Goal: Information Seeking & Learning: Learn about a topic

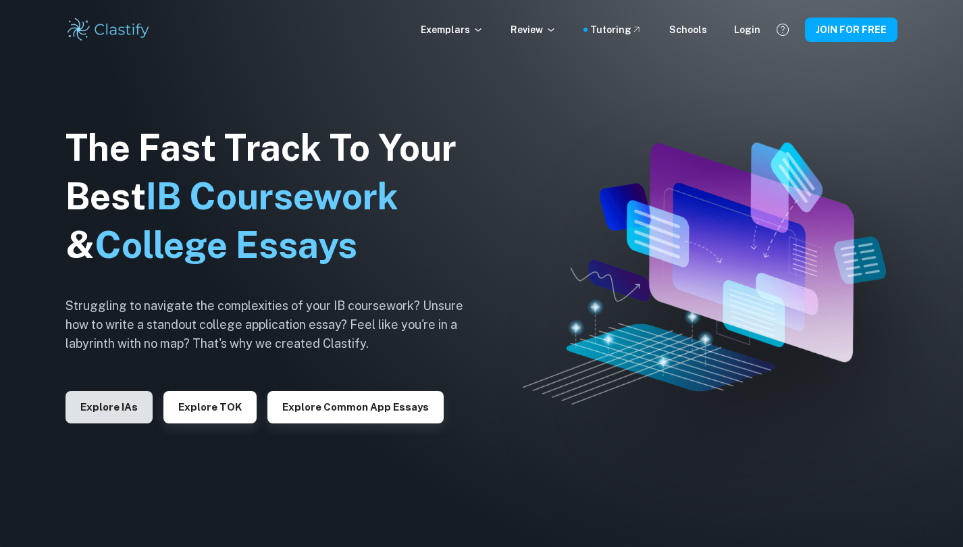
click at [129, 411] on button "Explore IAs" at bounding box center [109, 407] width 87 height 32
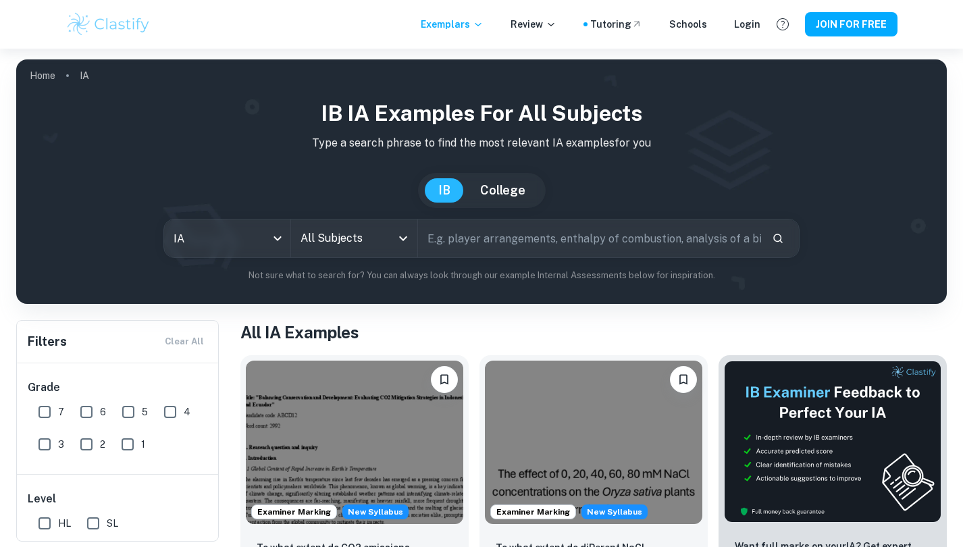
click at [459, 235] on input "text" at bounding box center [589, 238] width 343 height 38
type input "business management"
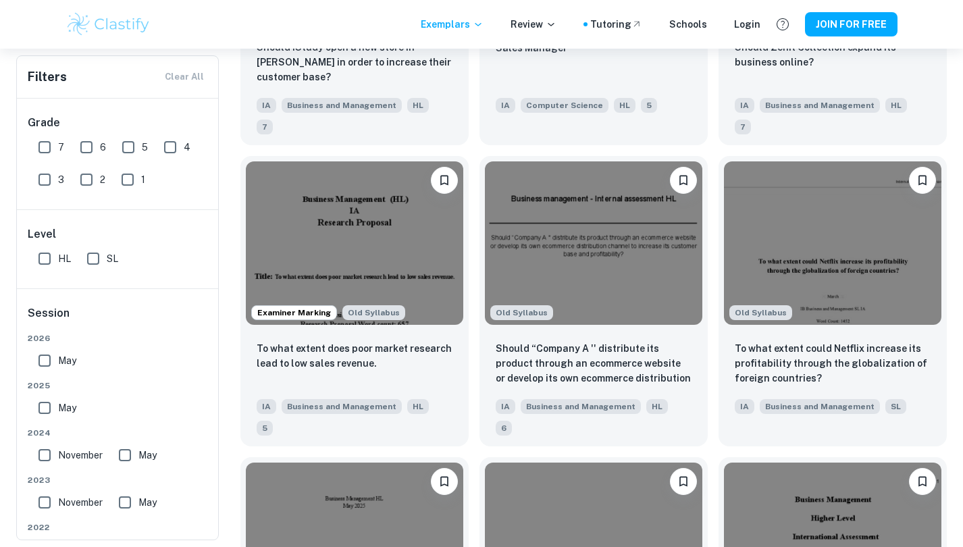
scroll to position [1401, 0]
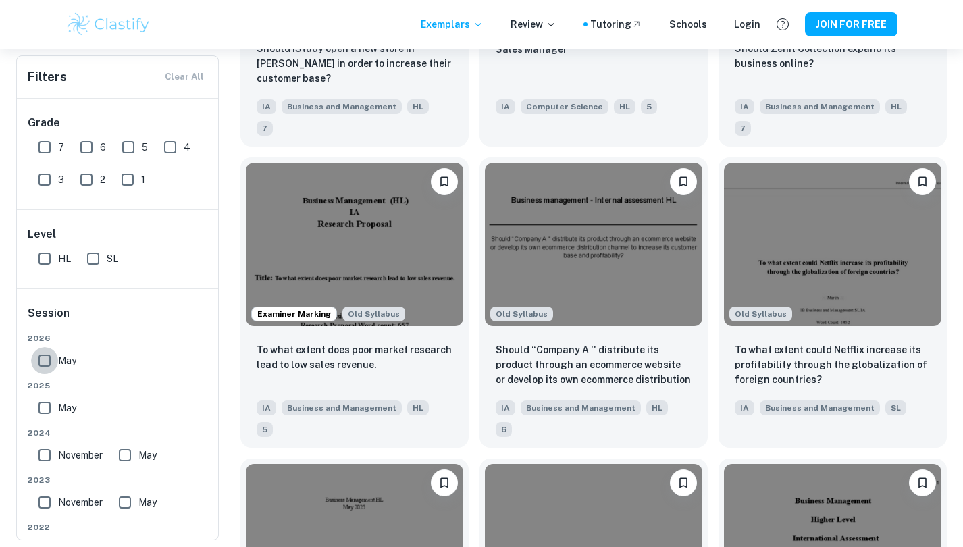
click at [47, 355] on input "May" at bounding box center [44, 360] width 27 height 27
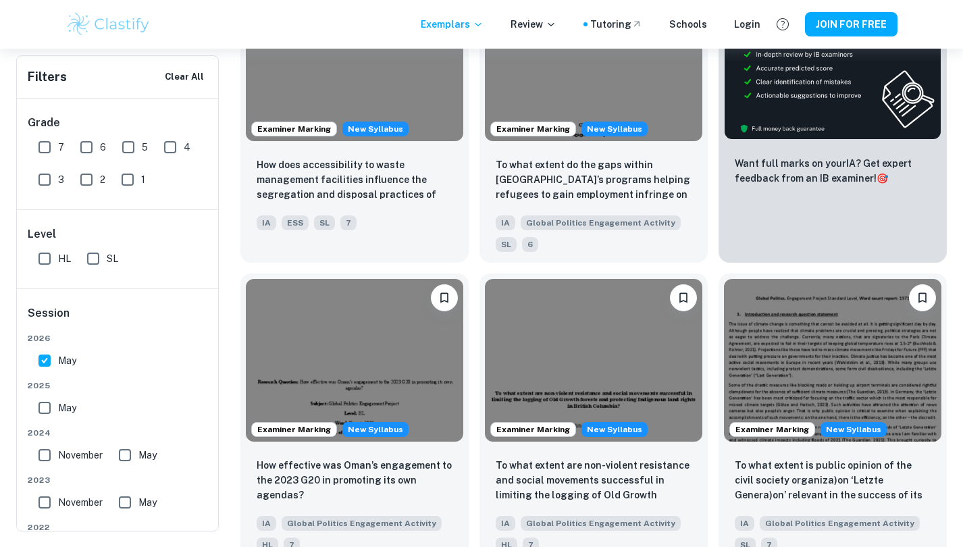
scroll to position [419, 0]
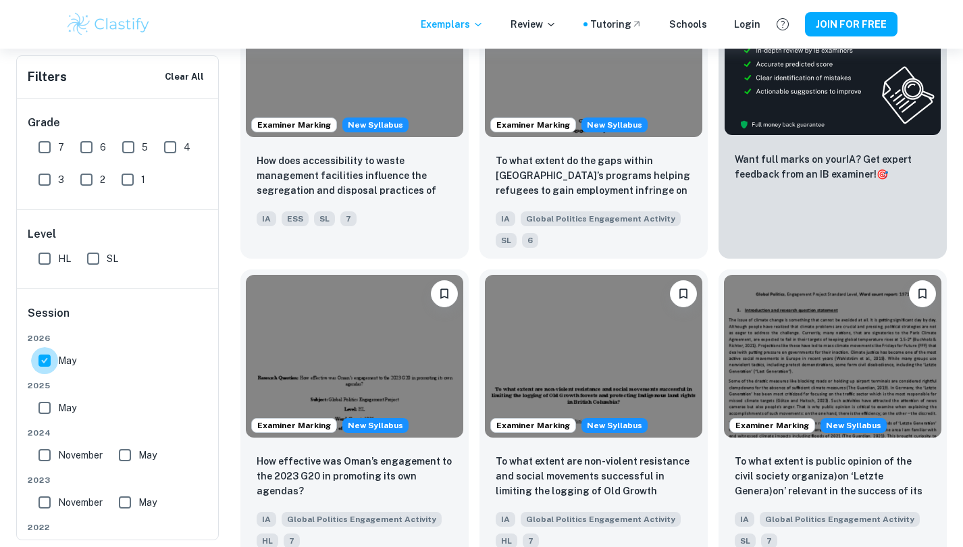
click at [43, 362] on input "May" at bounding box center [44, 360] width 27 height 27
checkbox input "false"
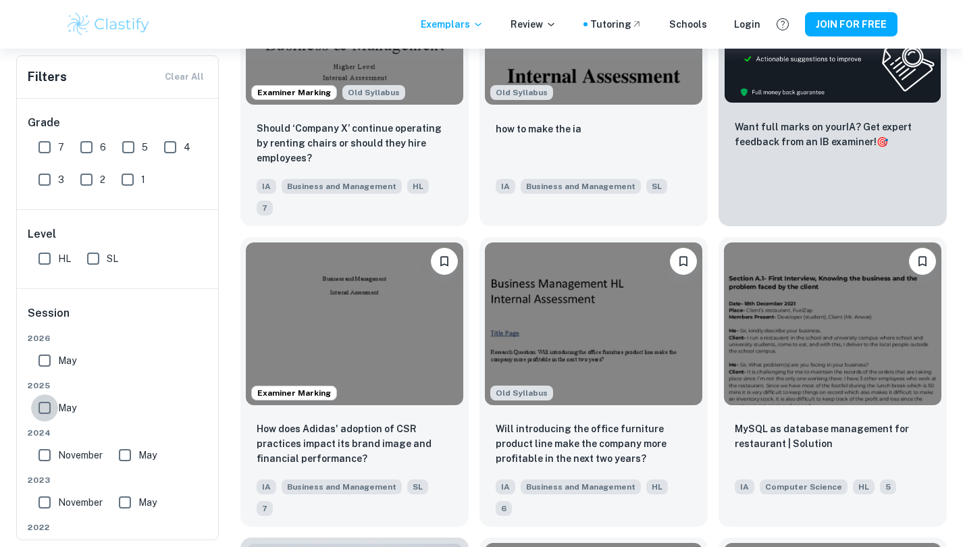
click at [43, 407] on input "May" at bounding box center [44, 407] width 27 height 27
checkbox input "true"
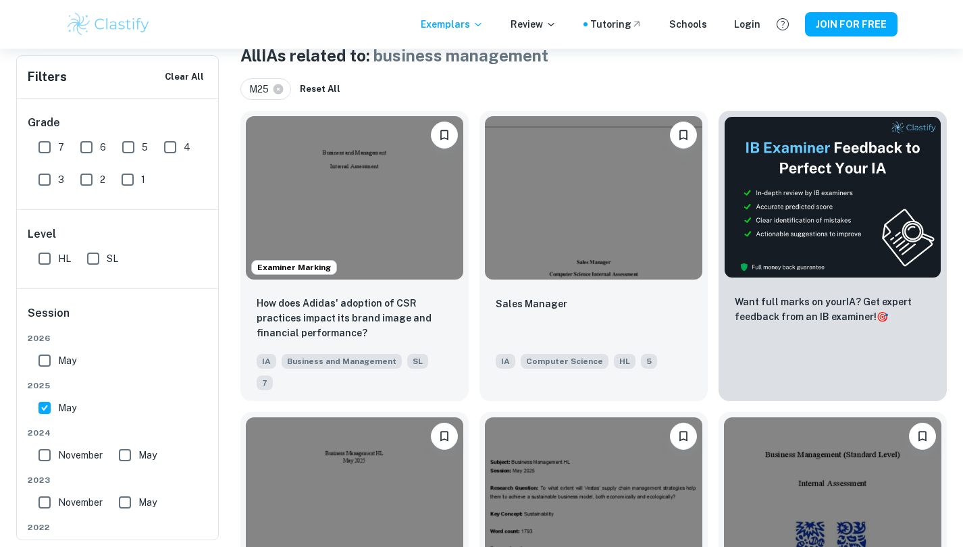
scroll to position [280, 0]
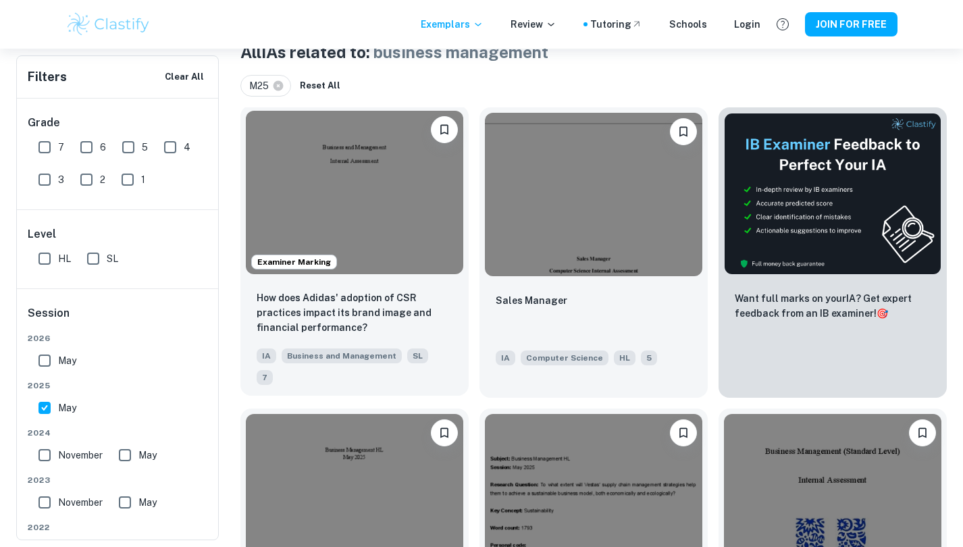
click at [370, 240] on img at bounding box center [354, 192] width 217 height 163
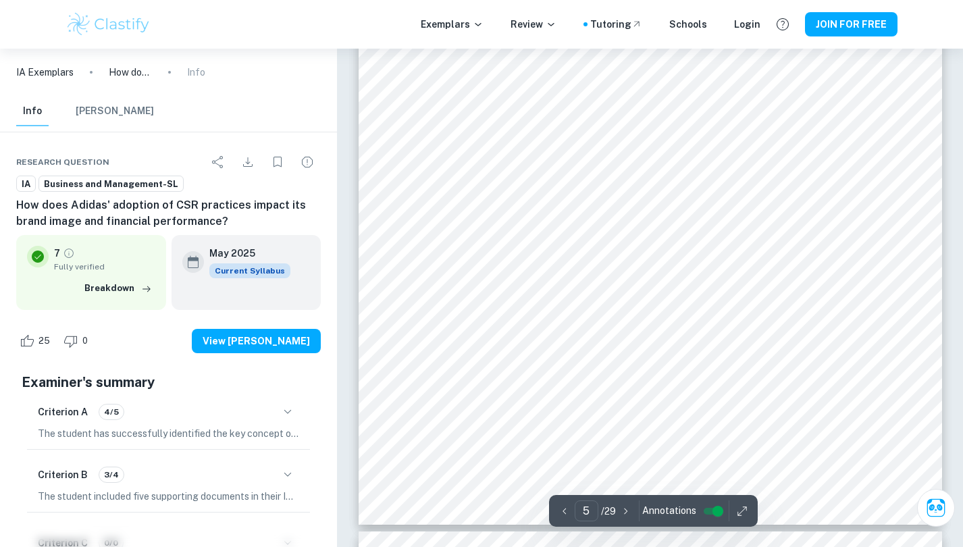
scroll to position [3861, 1]
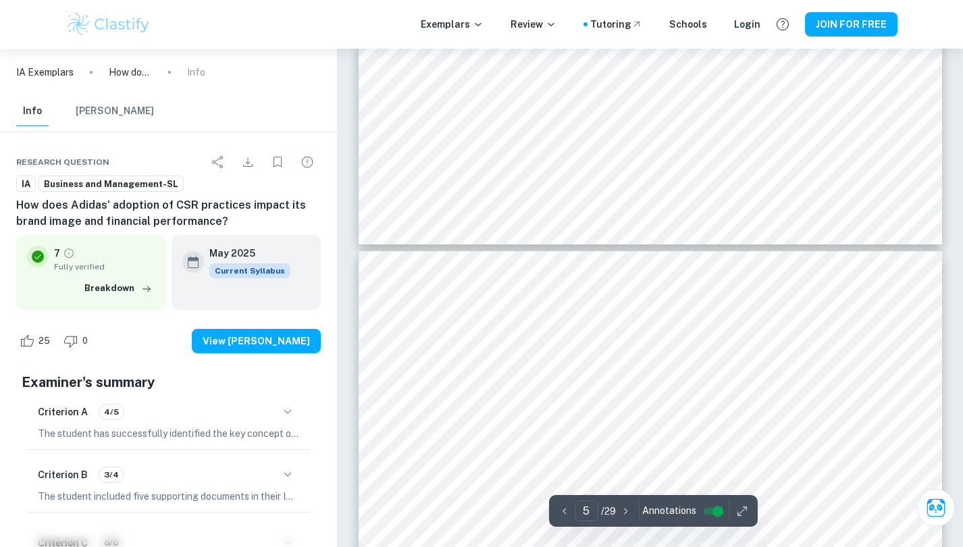
type input "6"
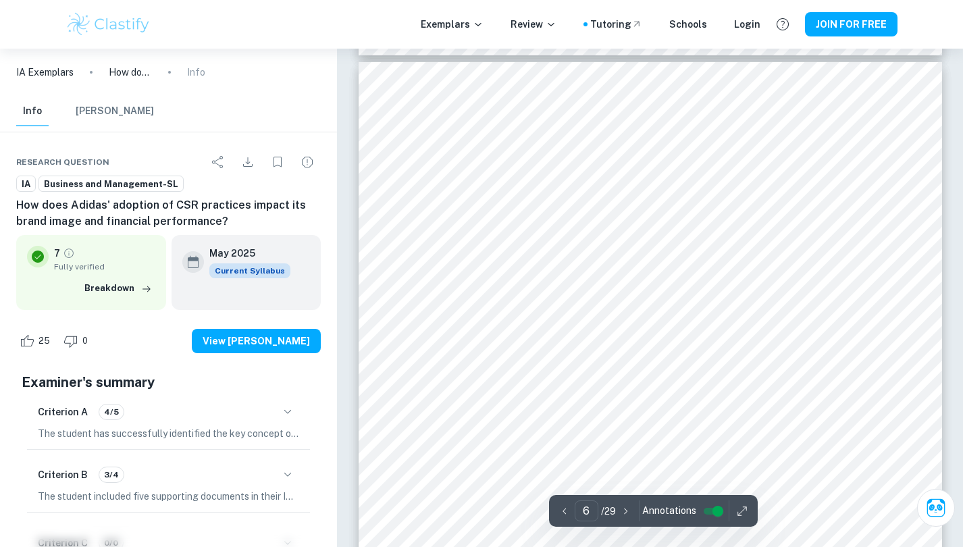
scroll to position [4344, 0]
